Goal: Task Accomplishment & Management: Manage account settings

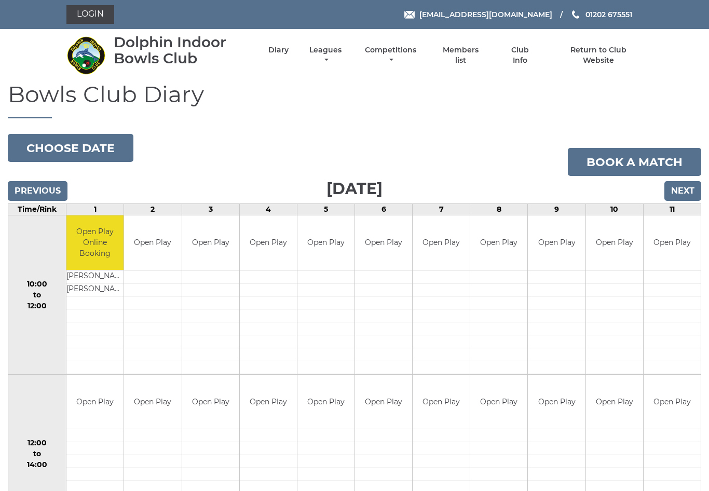
click at [97, 16] on link "Login" at bounding box center [90, 14] width 48 height 19
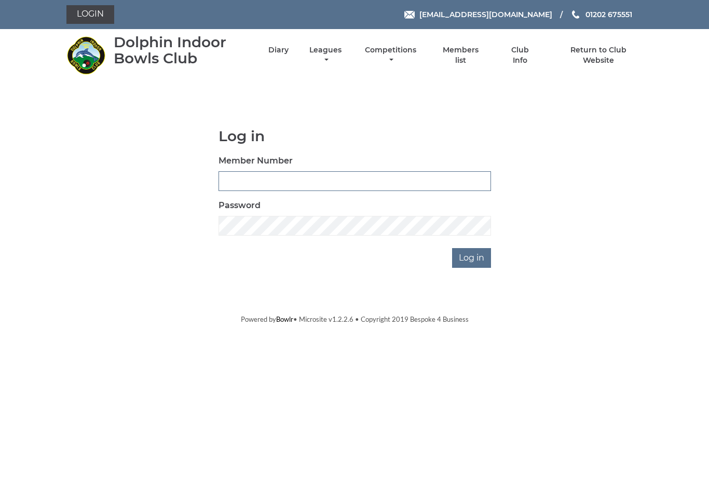
type input "3453"
click at [472, 257] on input "Log in" at bounding box center [471, 258] width 39 height 20
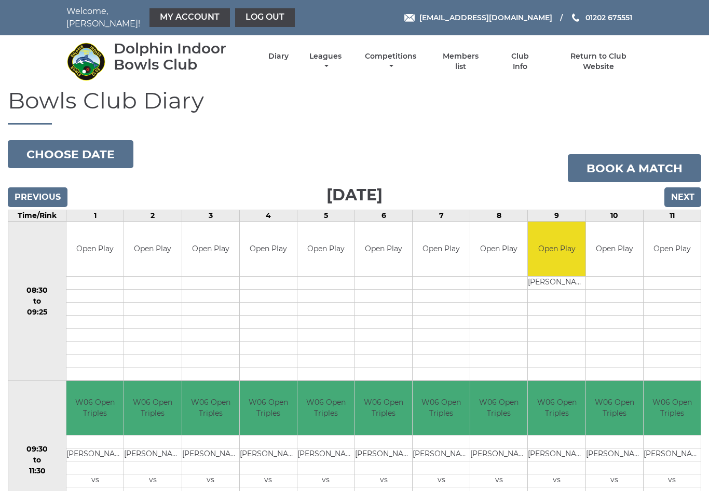
click at [622, 158] on link "Book a match" at bounding box center [634, 168] width 133 height 28
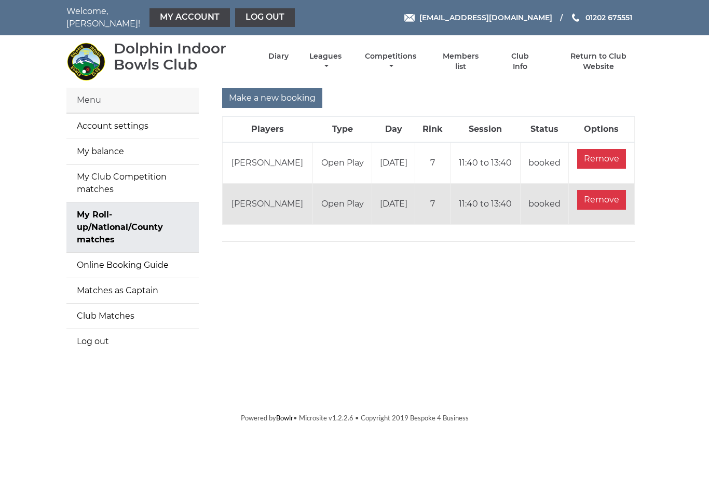
click at [607, 155] on input "Remove" at bounding box center [601, 159] width 49 height 20
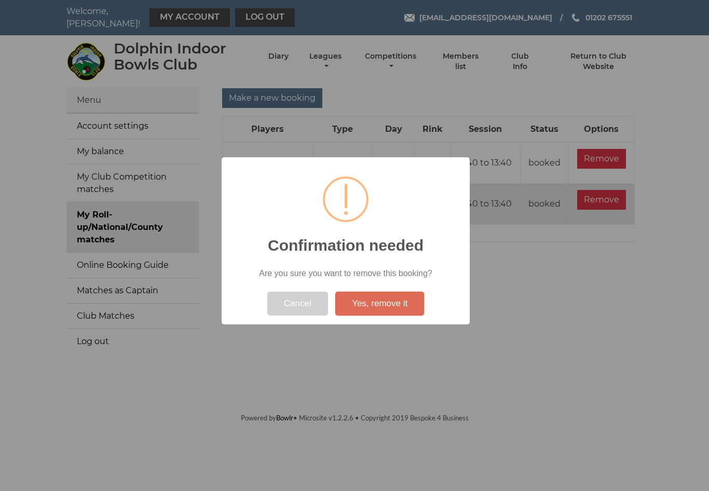
click at [375, 308] on button "Yes, remove it" at bounding box center [379, 304] width 89 height 24
